Goal: Task Accomplishment & Management: Use online tool/utility

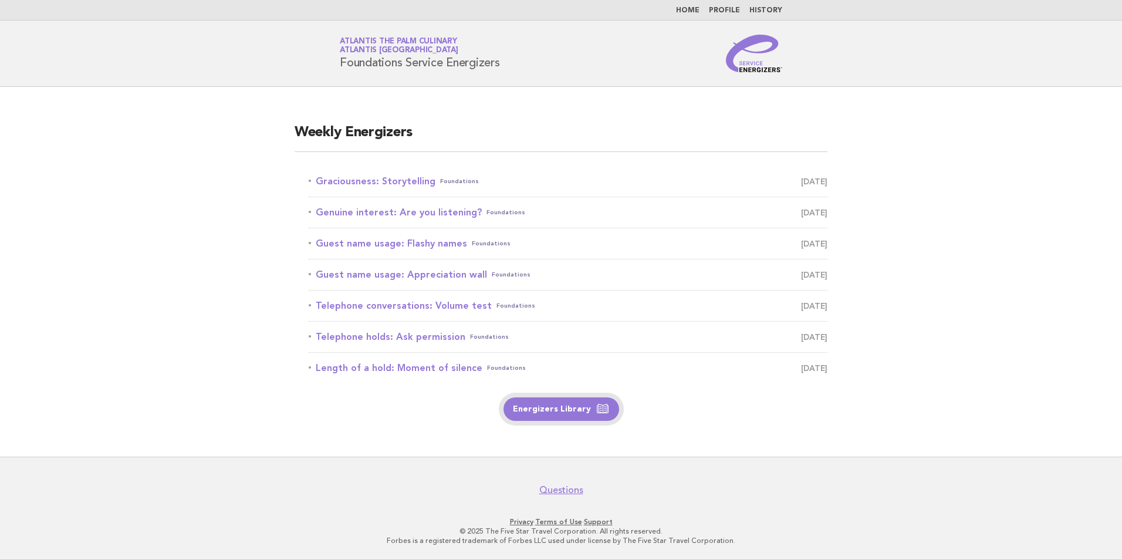
click at [548, 408] on link "Energizers Library" at bounding box center [561, 408] width 116 height 23
click at [382, 181] on link "Graciousness: Storytelling Foundations August 15" at bounding box center [568, 181] width 519 height 16
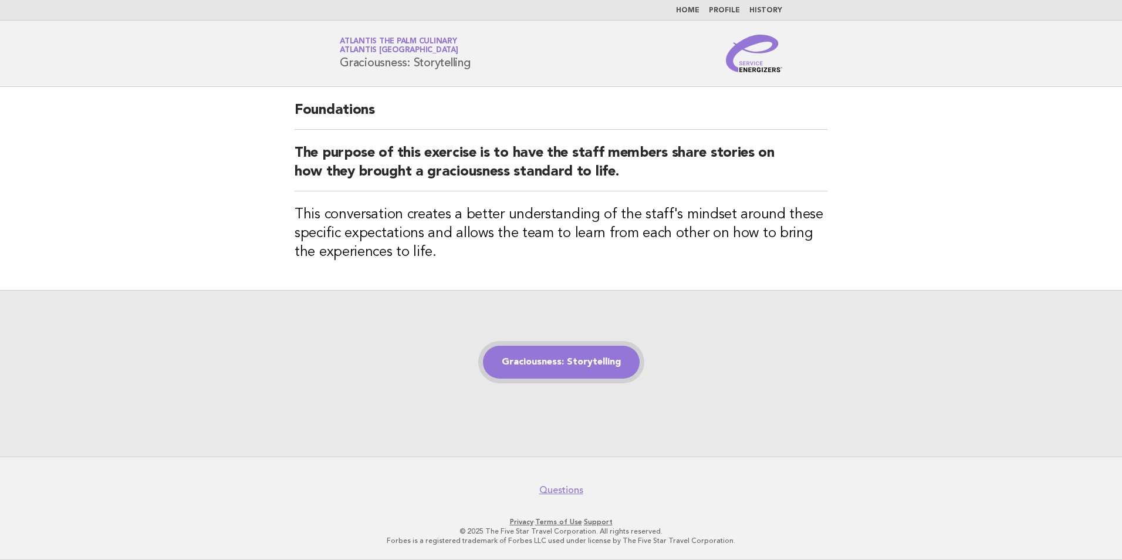
click at [584, 360] on link "Graciousness: Storytelling" at bounding box center [561, 362] width 157 height 33
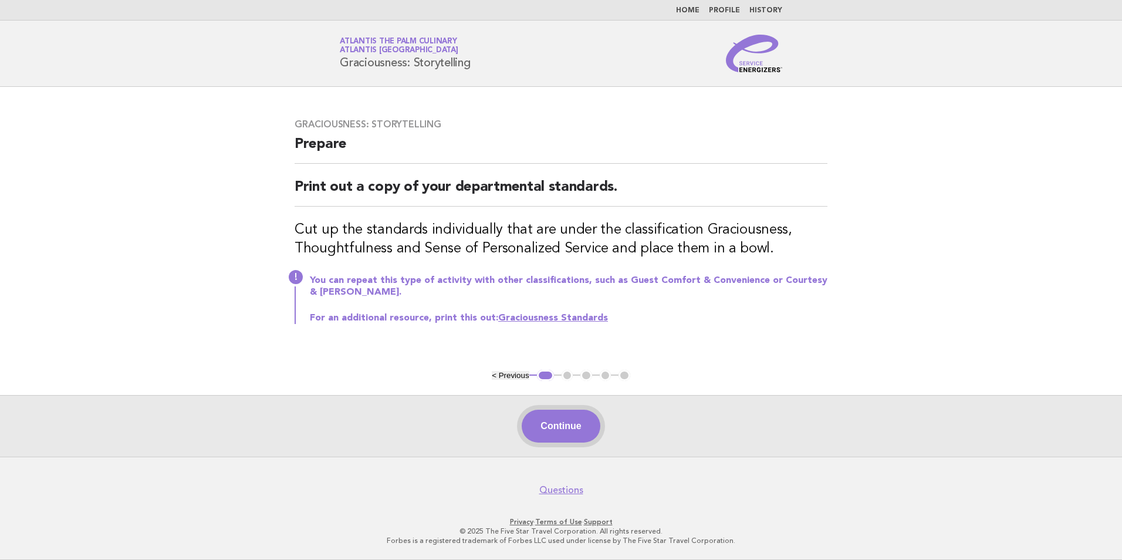
click at [573, 428] on button "Continue" at bounding box center [561, 425] width 78 height 33
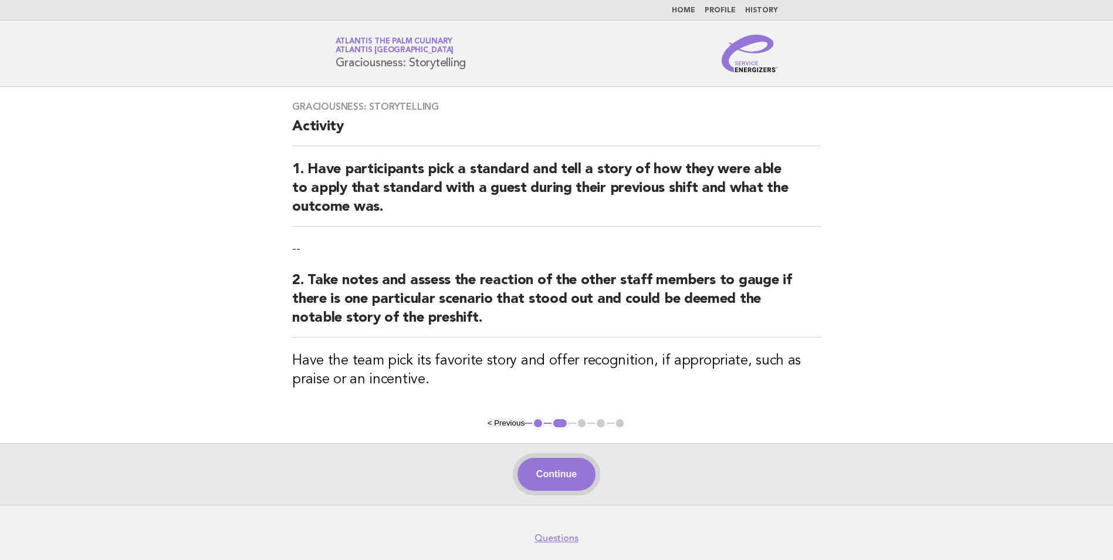
click at [554, 479] on button "Continue" at bounding box center [556, 474] width 78 height 33
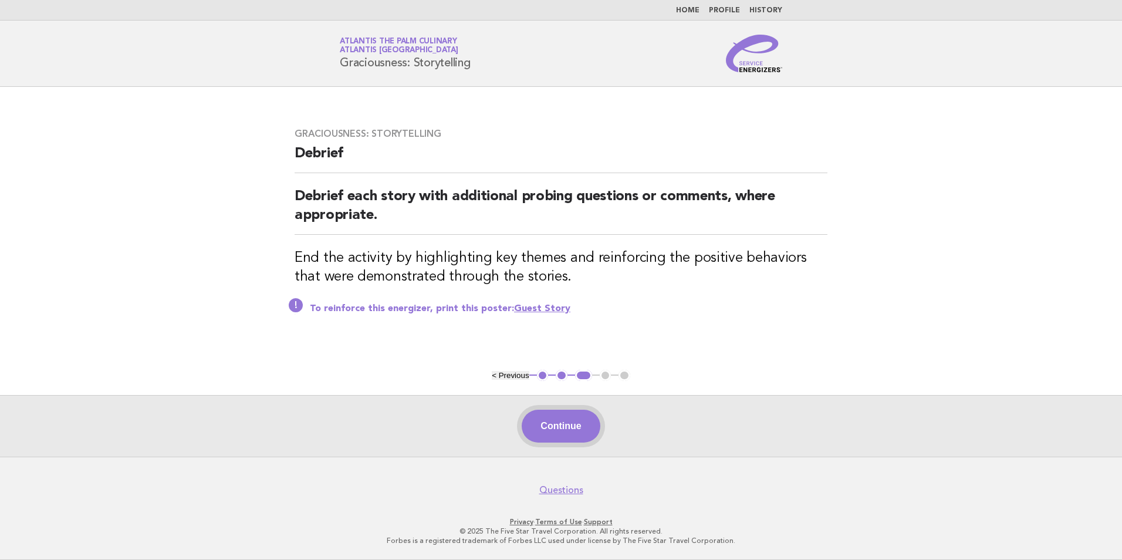
click at [573, 433] on button "Continue" at bounding box center [561, 425] width 78 height 33
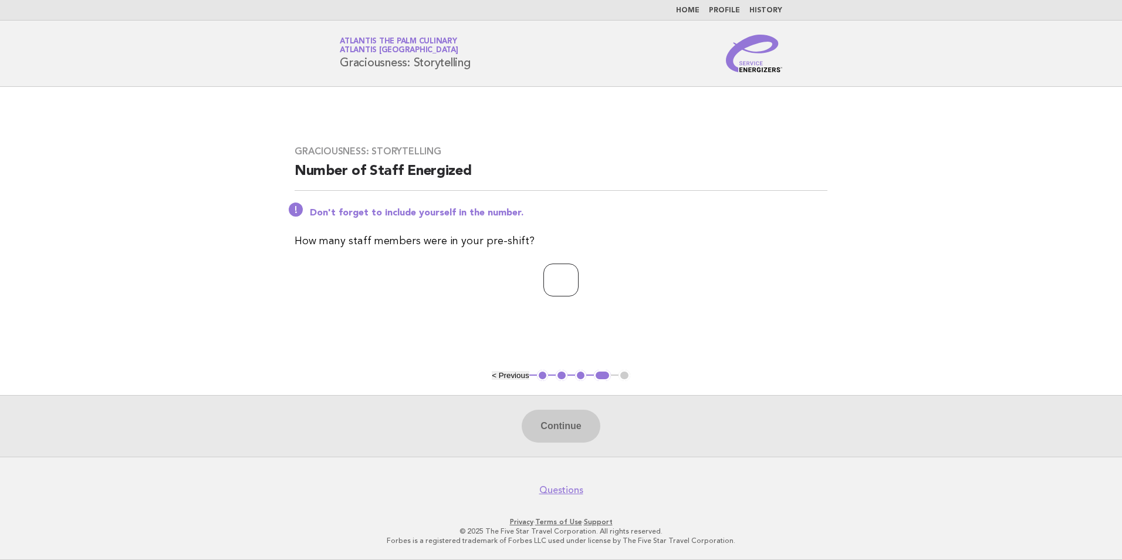
click at [578, 278] on input "*" at bounding box center [560, 279] width 35 height 33
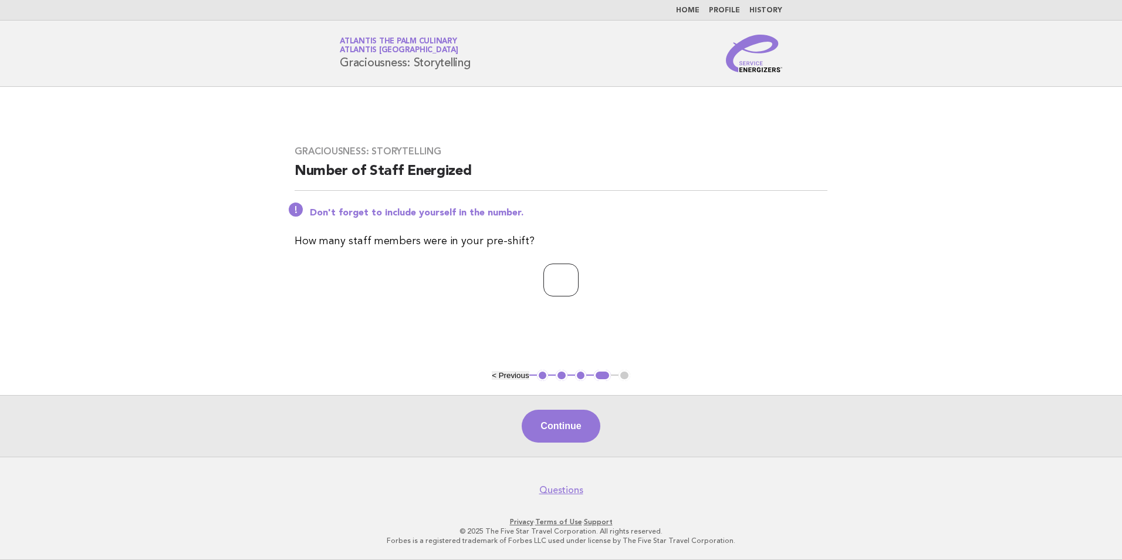
click at [578, 278] on input "*" at bounding box center [560, 279] width 35 height 33
type input "**"
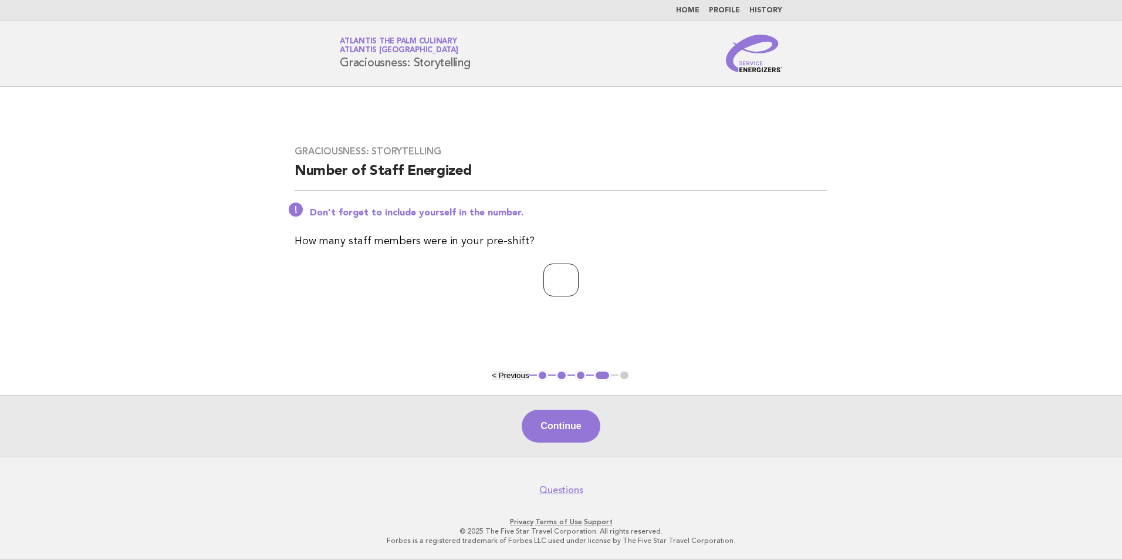
click at [578, 278] on input "**" at bounding box center [560, 279] width 35 height 33
click at [561, 425] on button "Continue" at bounding box center [561, 425] width 78 height 33
